Goal: Task Accomplishment & Management: Manage account settings

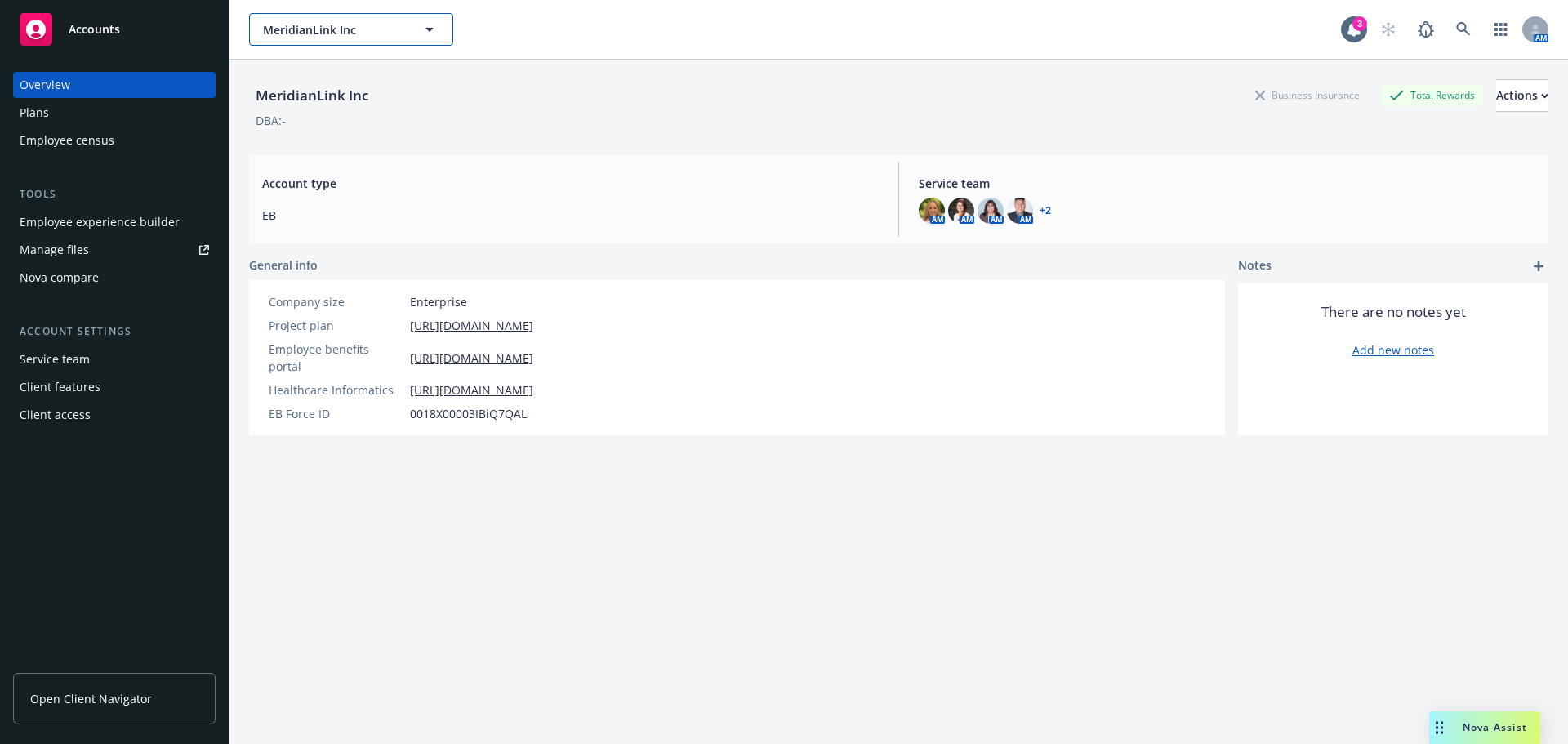
click at [326, 27] on span "MeridianLink Inc" at bounding box center [333, 30] width 142 height 18
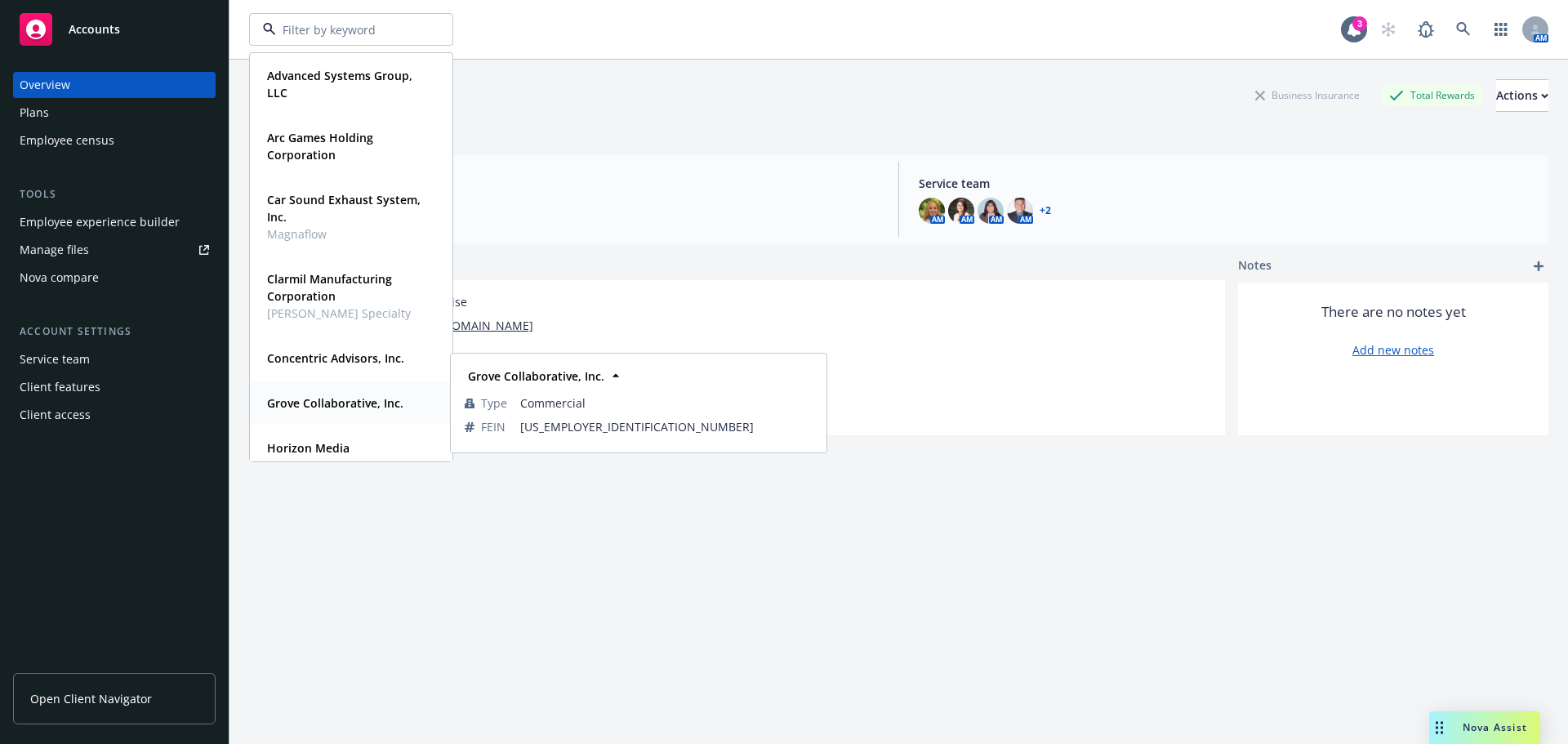
click at [302, 408] on strong "Grove Collaborative, Inc." at bounding box center [335, 404] width 136 height 16
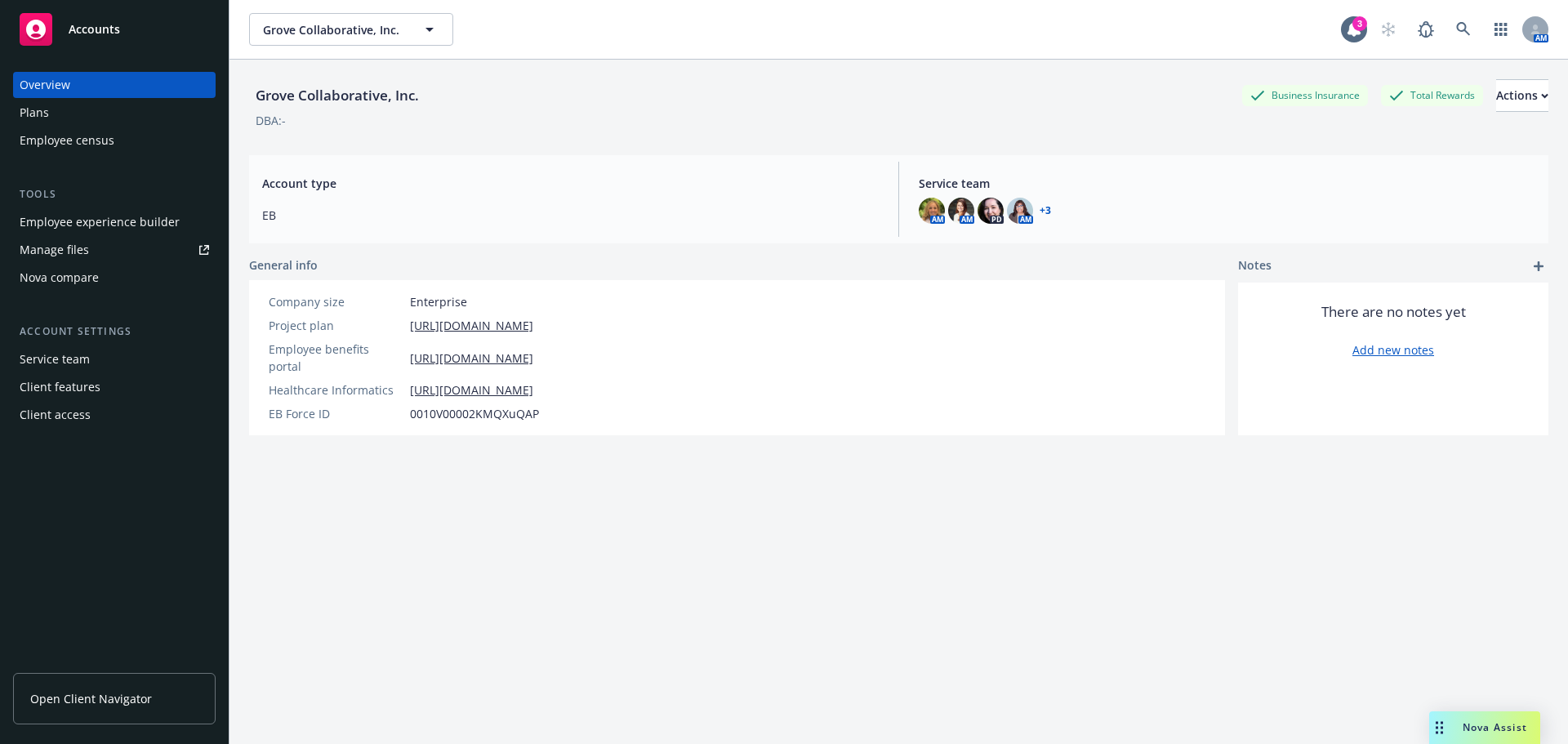
click at [73, 222] on div "Employee experience builder" at bounding box center [99, 222] width 160 height 26
click at [62, 252] on div "Manage files" at bounding box center [54, 250] width 69 height 26
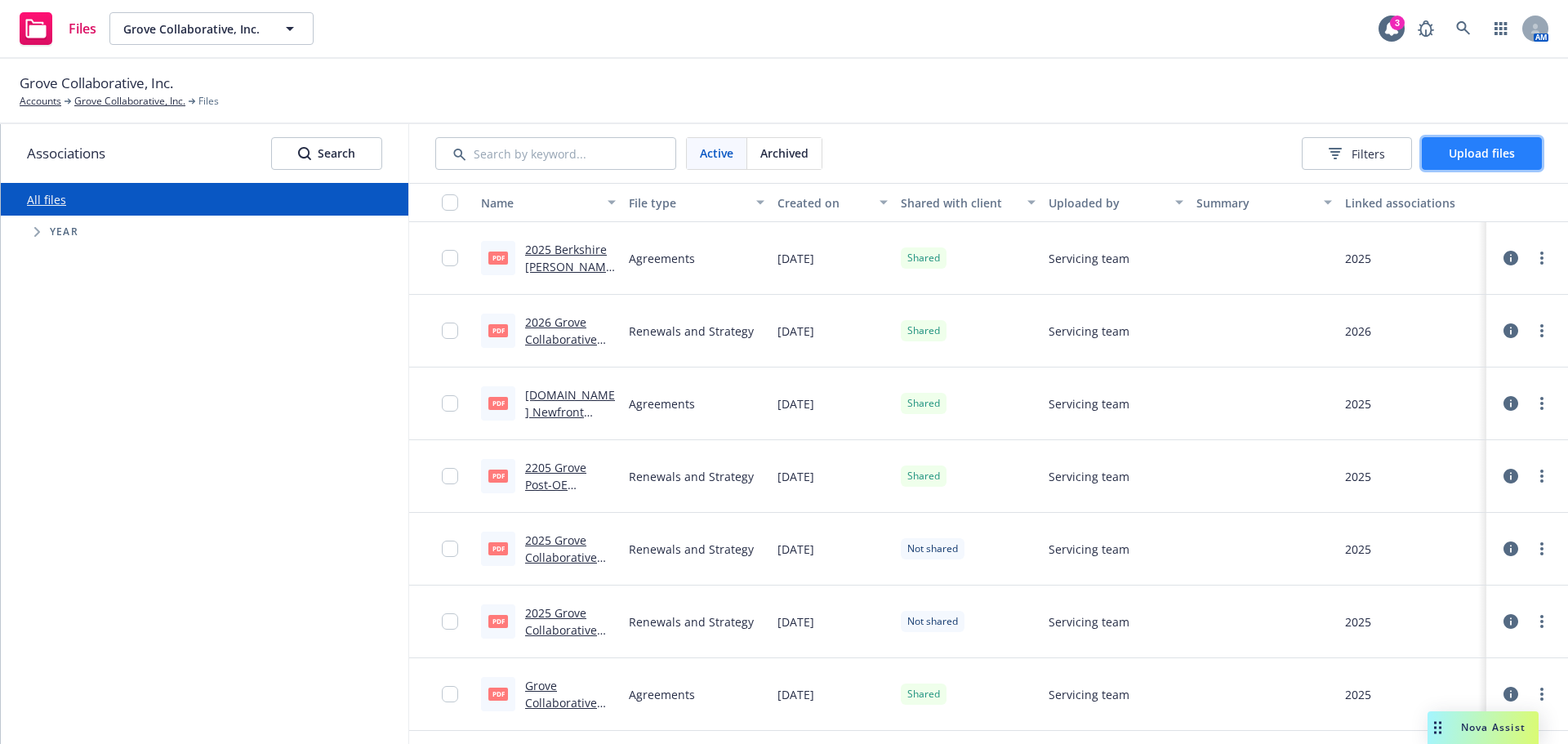
click at [1513, 151] on span "Upload files" at bounding box center [1482, 153] width 66 height 16
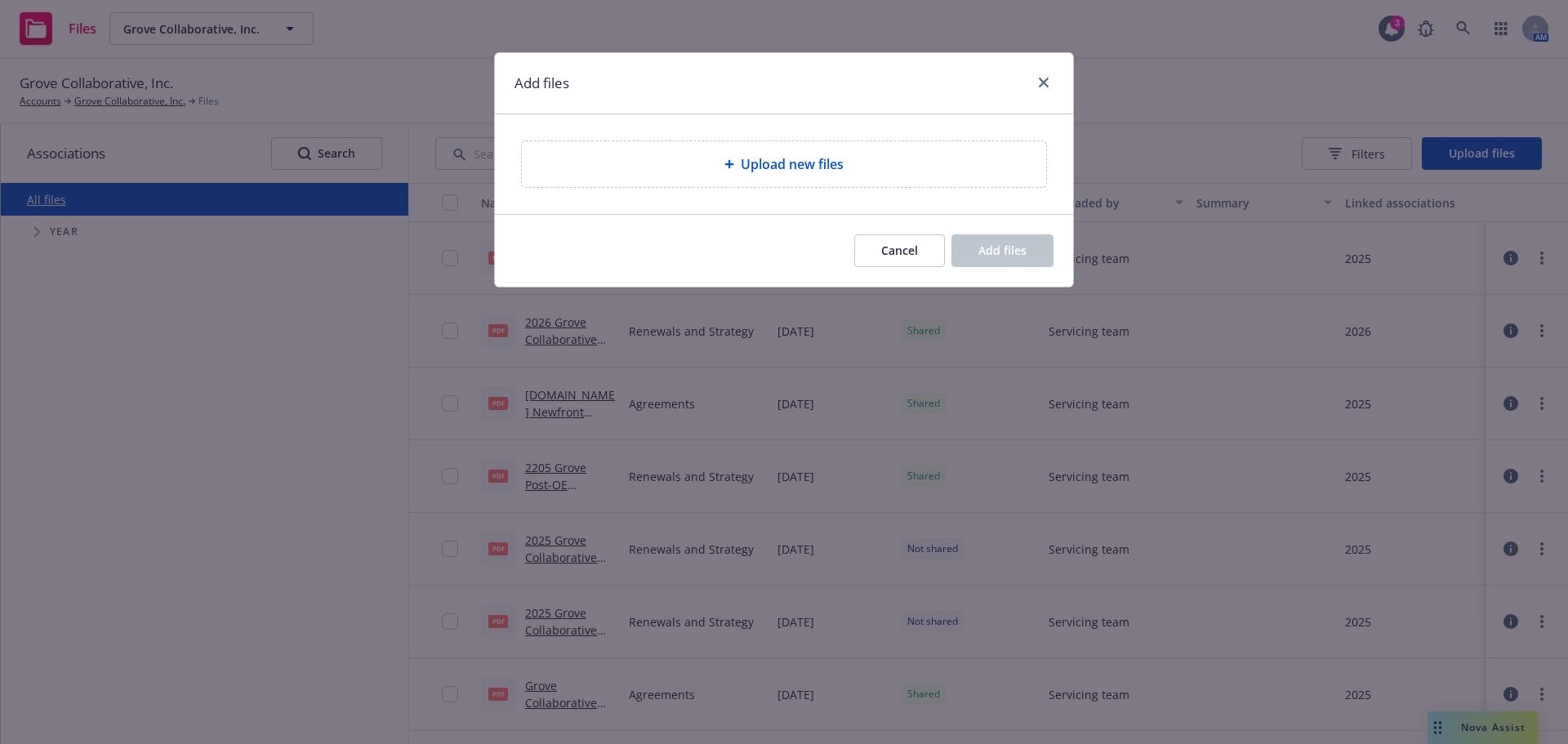
click at [751, 163] on span "Upload new files" at bounding box center [791, 164] width 103 height 19
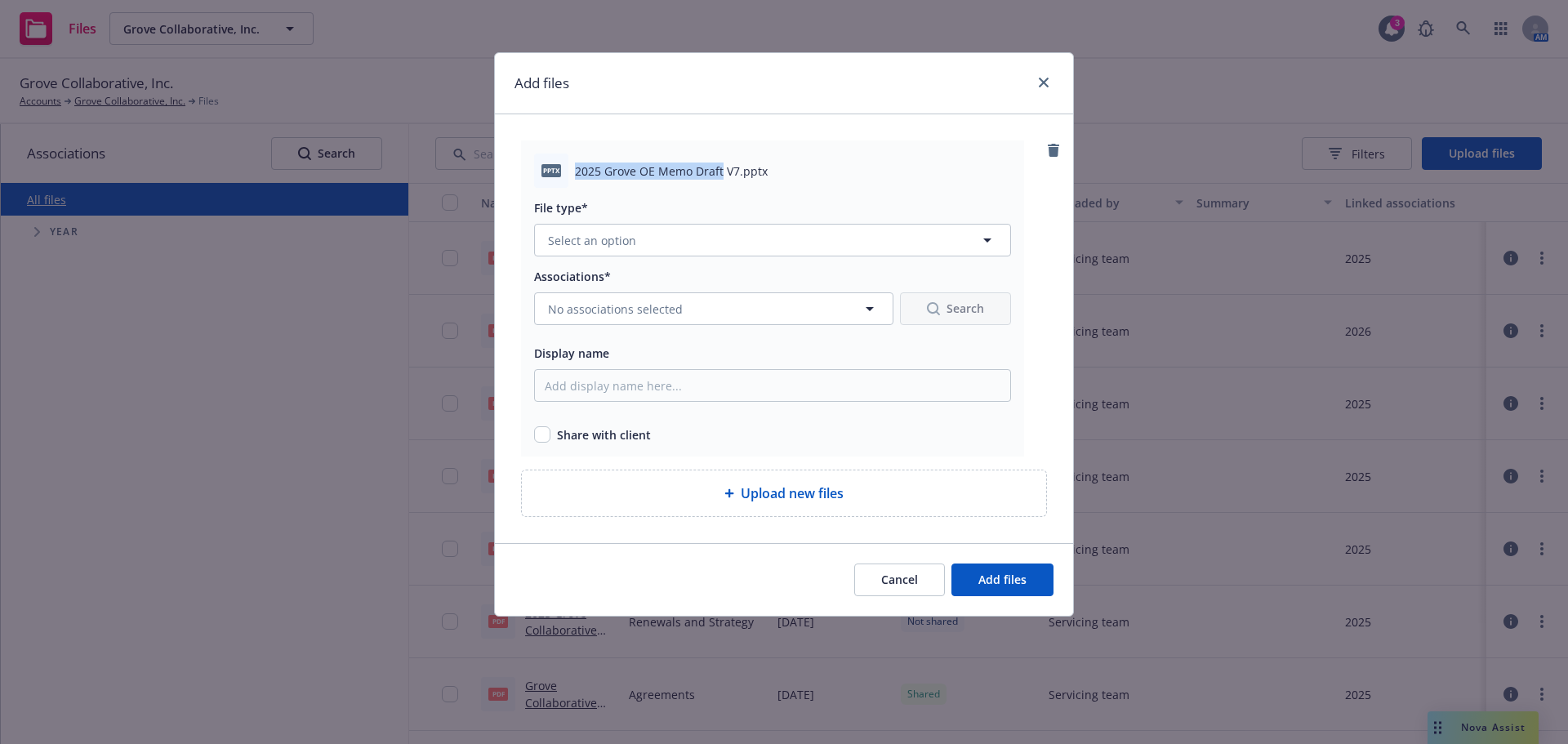
drag, startPoint x: 722, startPoint y: 172, endPoint x: 575, endPoint y: 177, distance: 147.1
click at [575, 177] on span "2025 Grove OE Memo Draft V7.pptx" at bounding box center [671, 171] width 193 height 18
copy span "2025 Grove OE Memo Draft"
click at [669, 381] on input "Display name" at bounding box center [772, 385] width 477 height 33
paste input "2025 Grove OE Memo Draft"
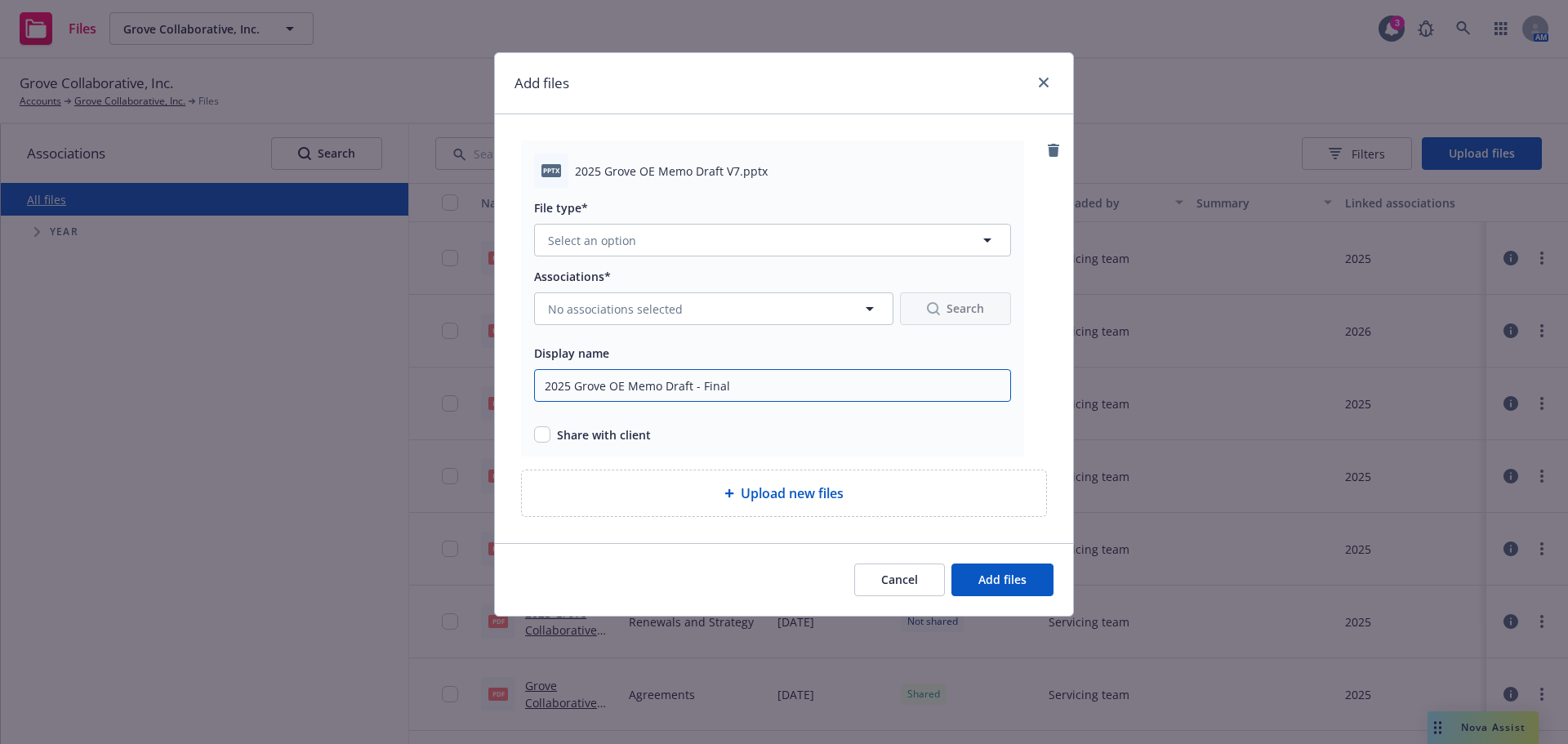
type input "2025 Grove OE Memo Draft - Final"
click at [701, 242] on button "Select an option" at bounding box center [772, 240] width 477 height 33
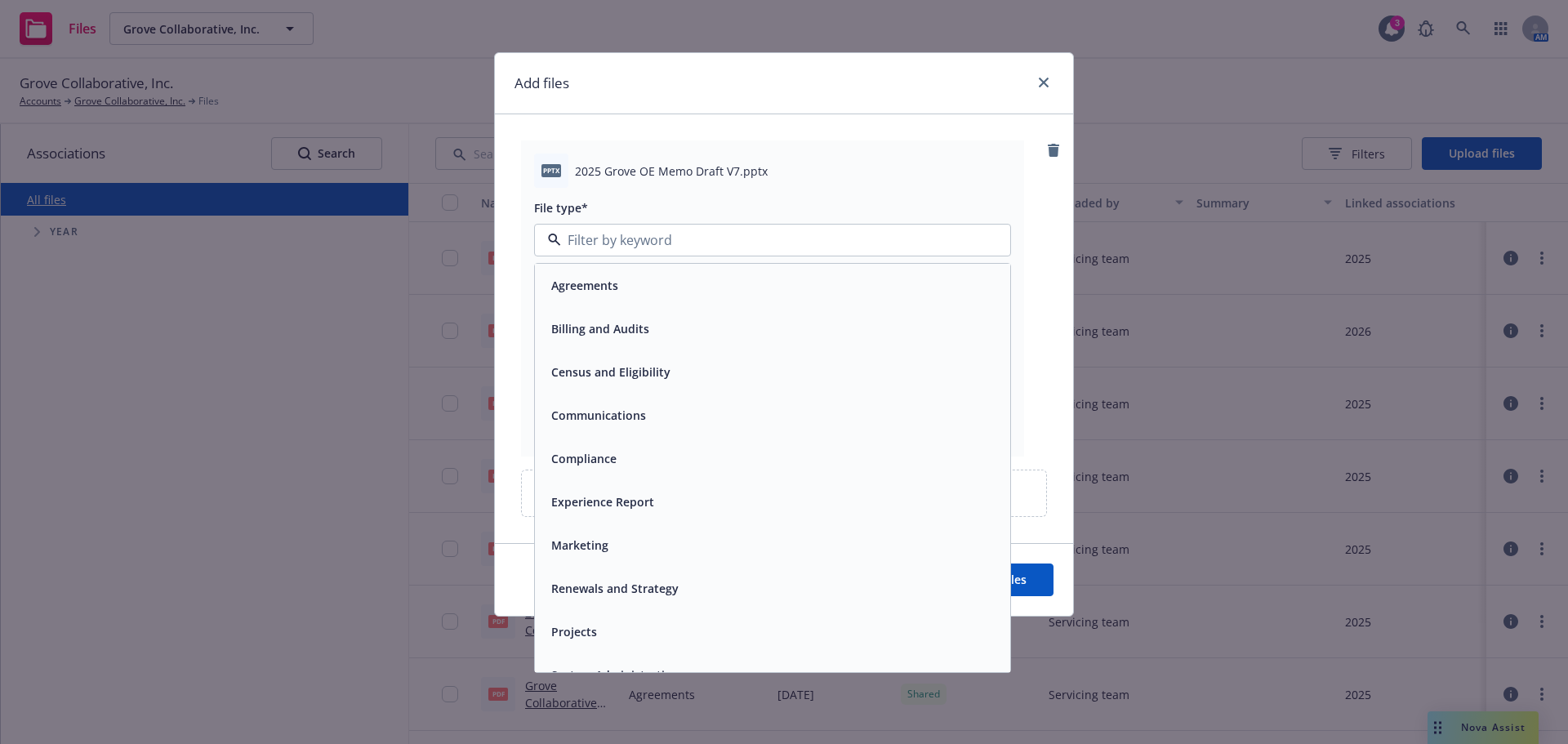
click at [655, 408] on div "Communications" at bounding box center [773, 415] width 456 height 24
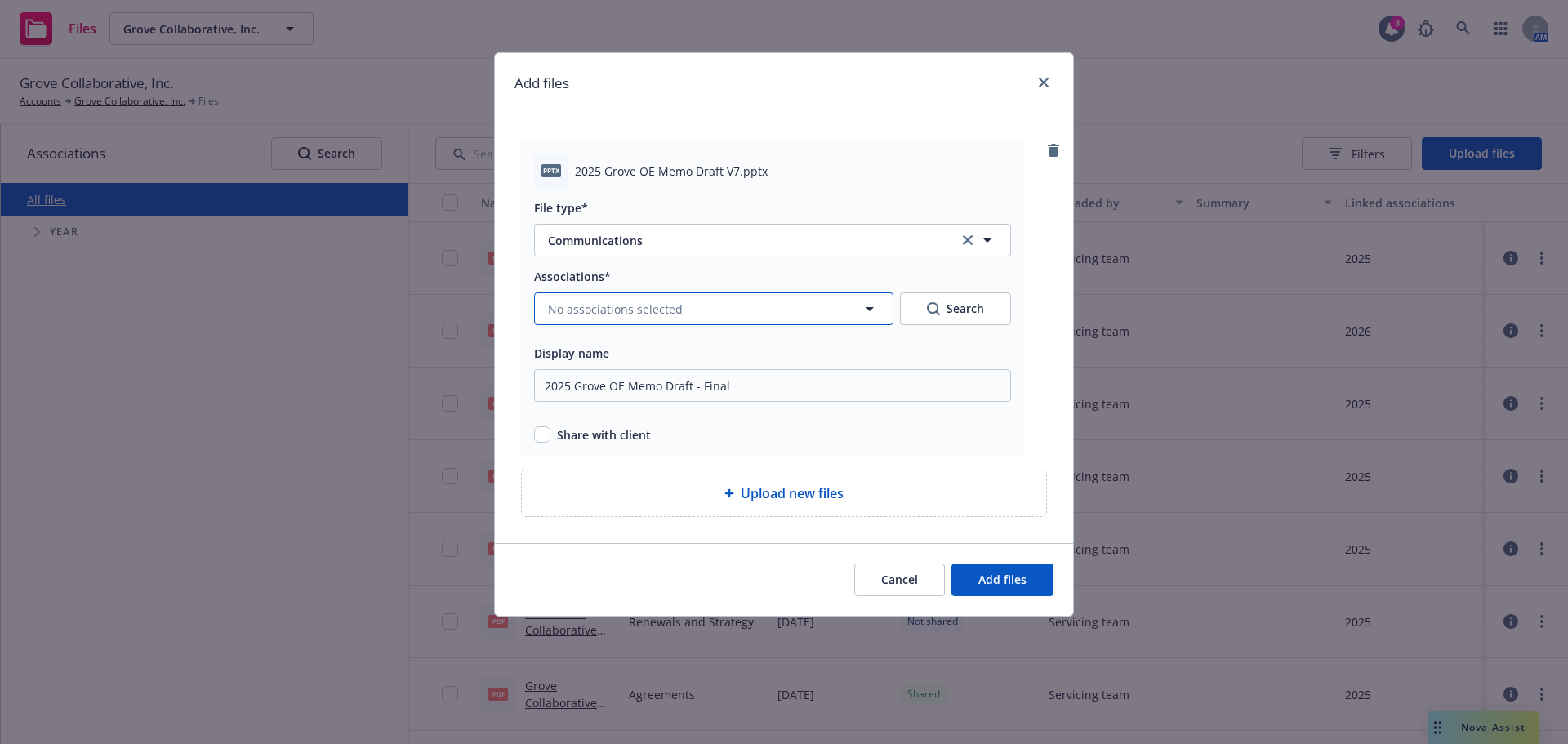
click at [657, 311] on span "No associations selected" at bounding box center [615, 310] width 135 height 18
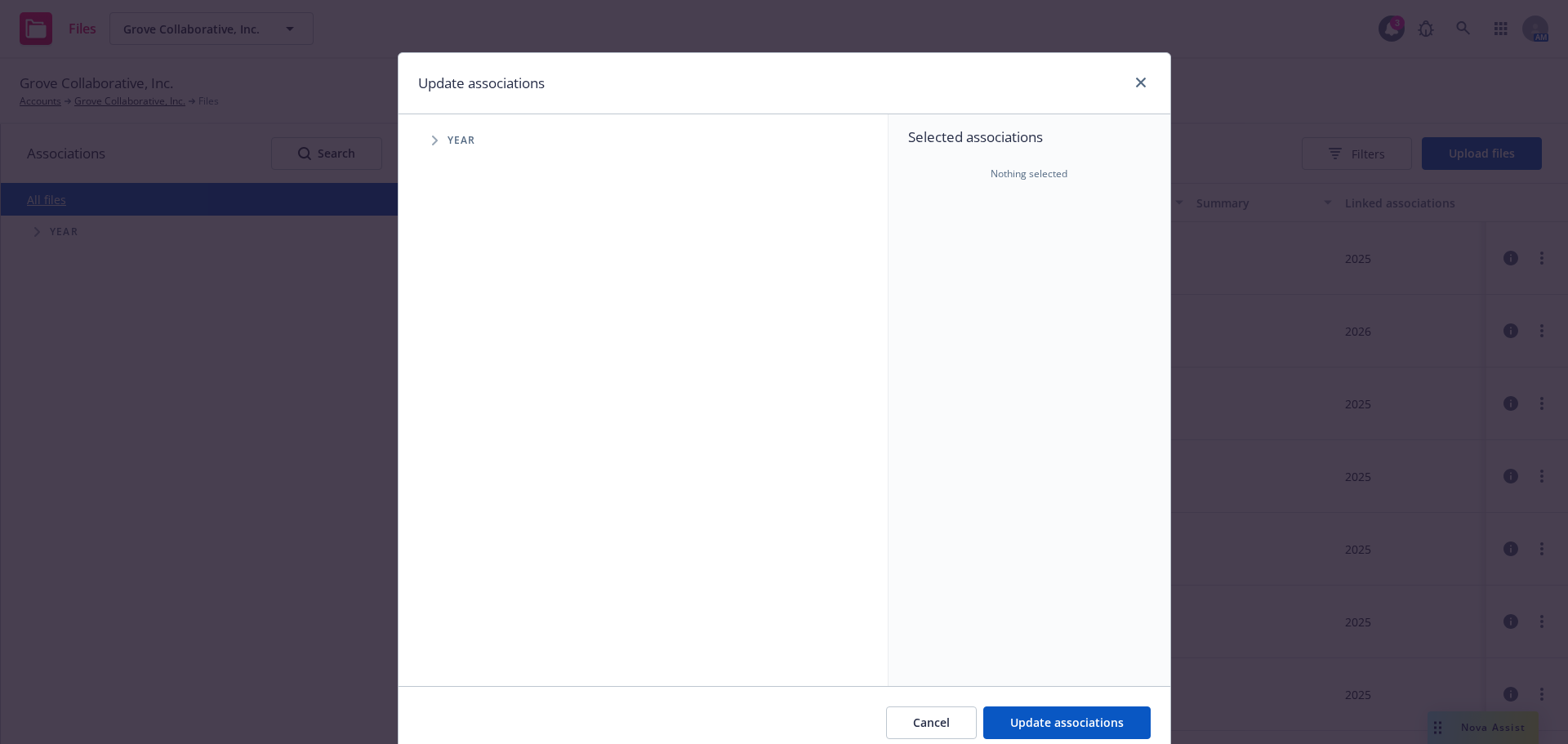
click at [434, 139] on span "Tree Example" at bounding box center [434, 141] width 26 height 26
click at [469, 359] on input "Tree Example" at bounding box center [476, 364] width 17 height 17
checkbox input "true"
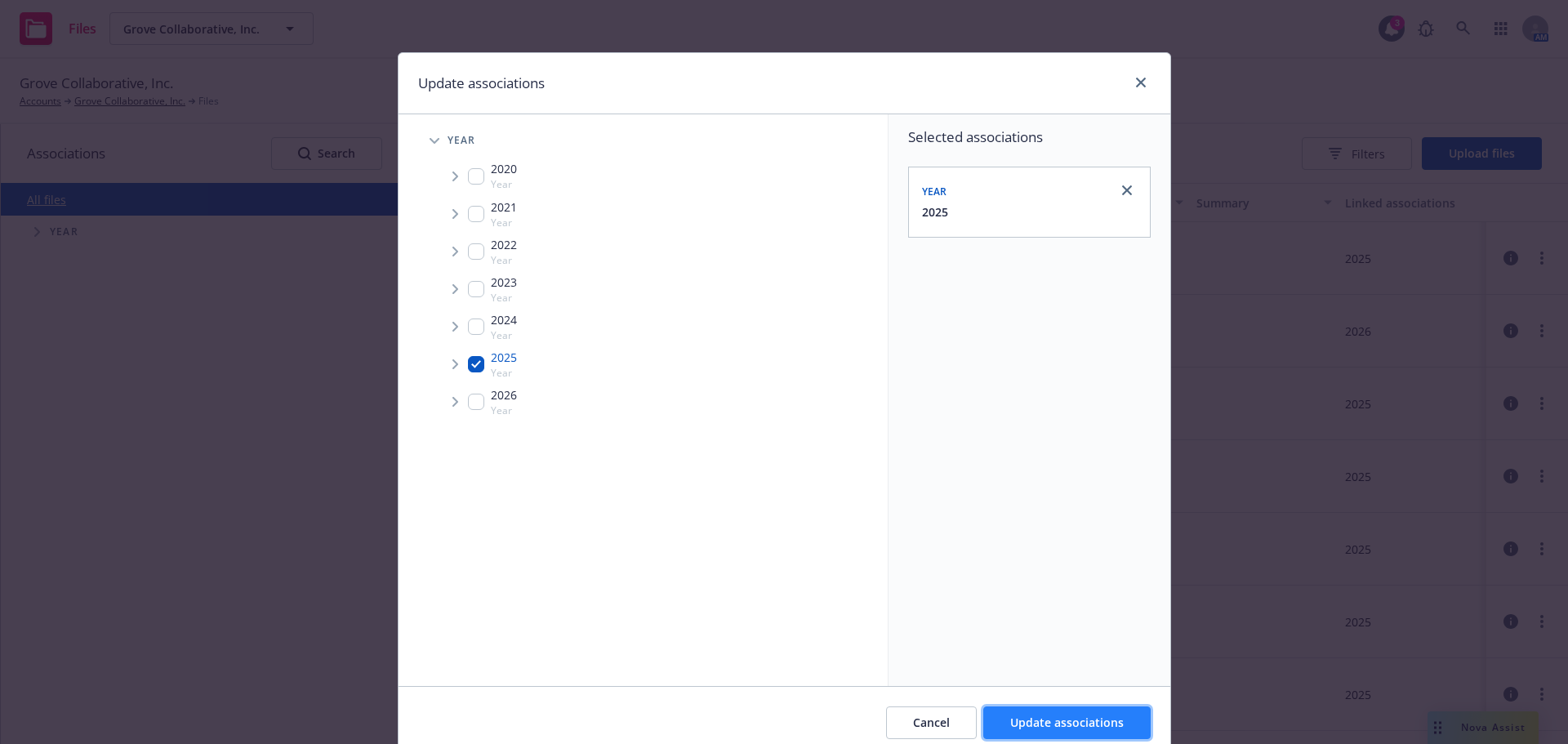
click at [1097, 727] on span "Update associations" at bounding box center [1067, 723] width 113 height 16
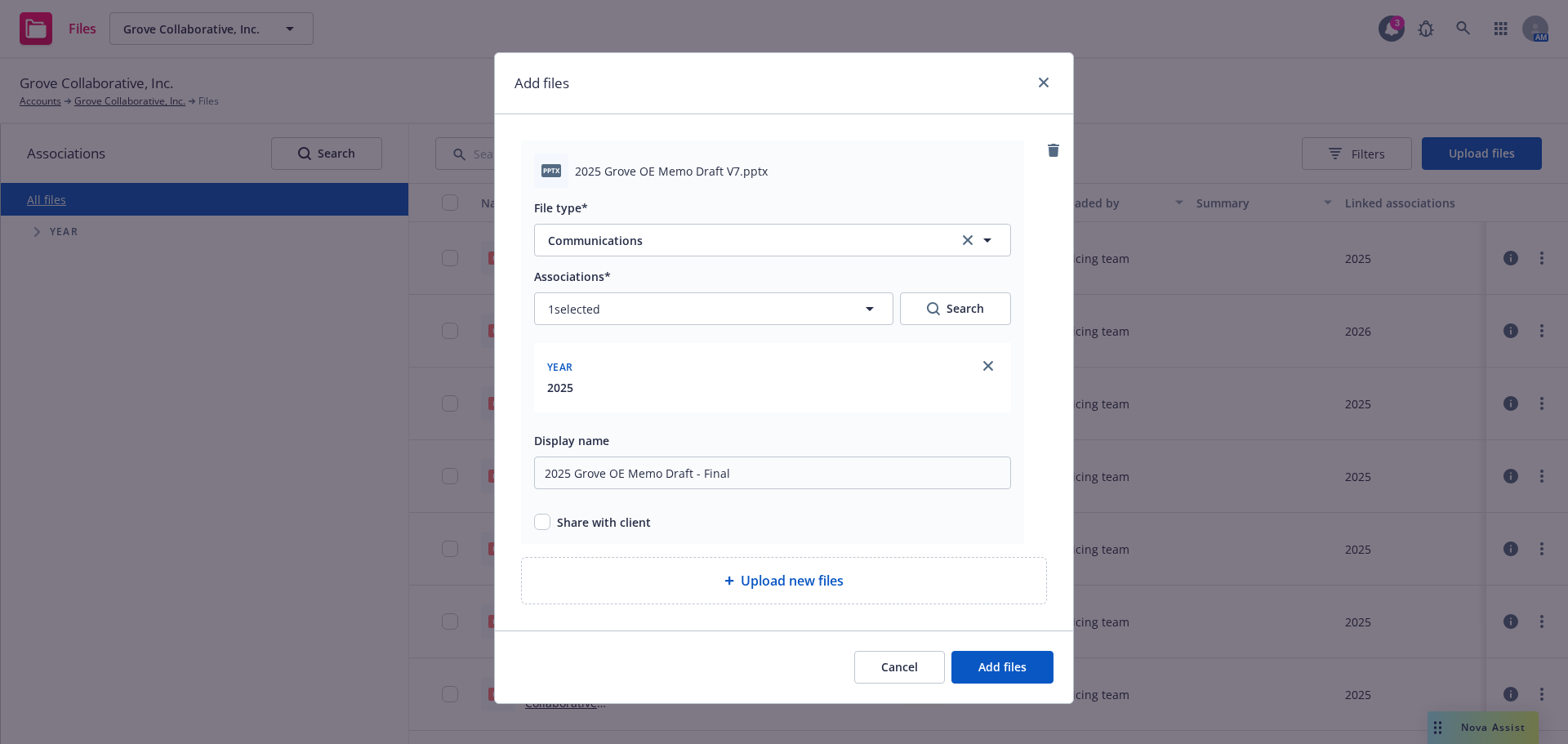
click at [609, 524] on span "Share with client" at bounding box center [603, 522] width 94 height 18
click at [540, 522] on input "checkbox" at bounding box center [542, 522] width 17 height 17
checkbox input "true"
click at [979, 663] on span "Add files" at bounding box center [1003, 667] width 48 height 16
